Goal: Information Seeking & Learning: Learn about a topic

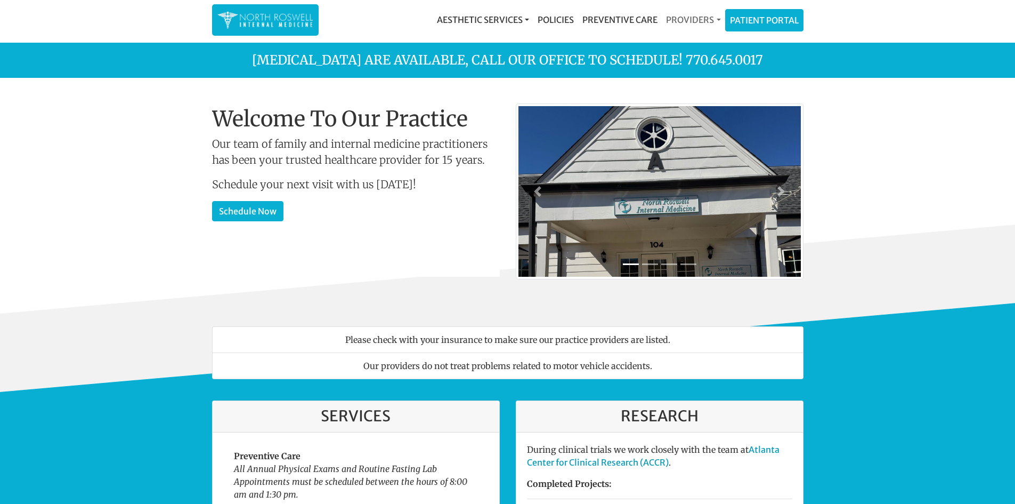
click at [687, 21] on link "Providers" at bounding box center [693, 19] width 63 height 21
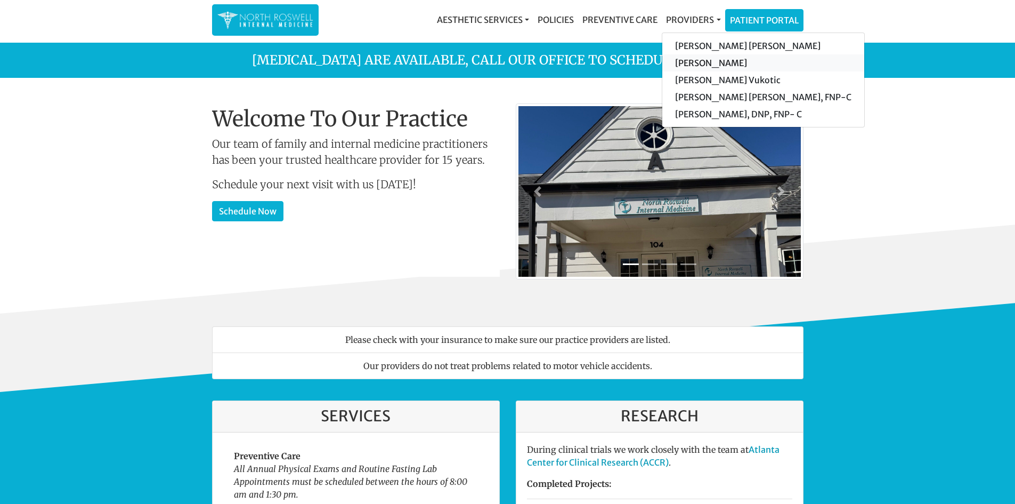
click at [703, 63] on link "[PERSON_NAME]" at bounding box center [764, 62] width 202 height 17
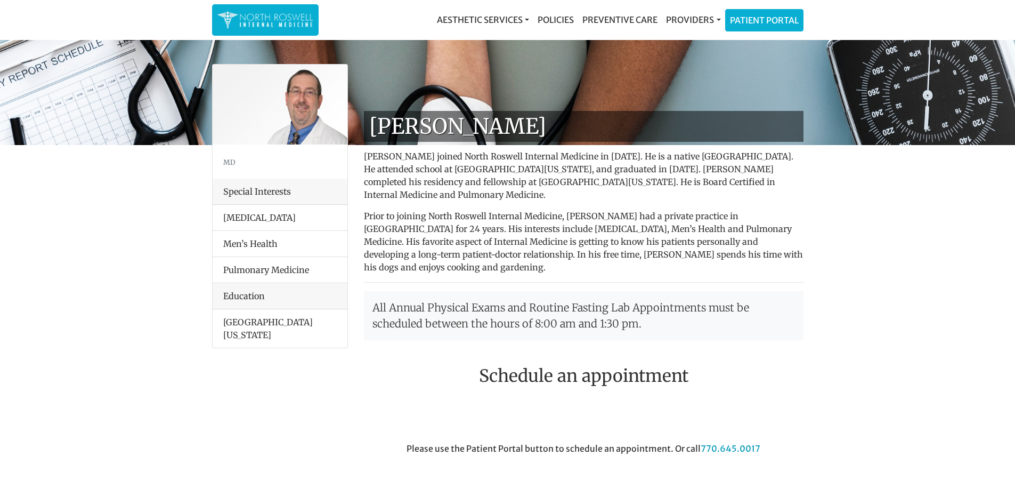
click at [255, 241] on li "Men’s Health" at bounding box center [280, 243] width 135 height 27
click at [575, 262] on div "[PERSON_NAME] [PERSON_NAME] joined North Roswell Internal Medicine in [DATE]. H…" at bounding box center [584, 459] width 456 height 696
